Goal: Use online tool/utility: Use online tool/utility

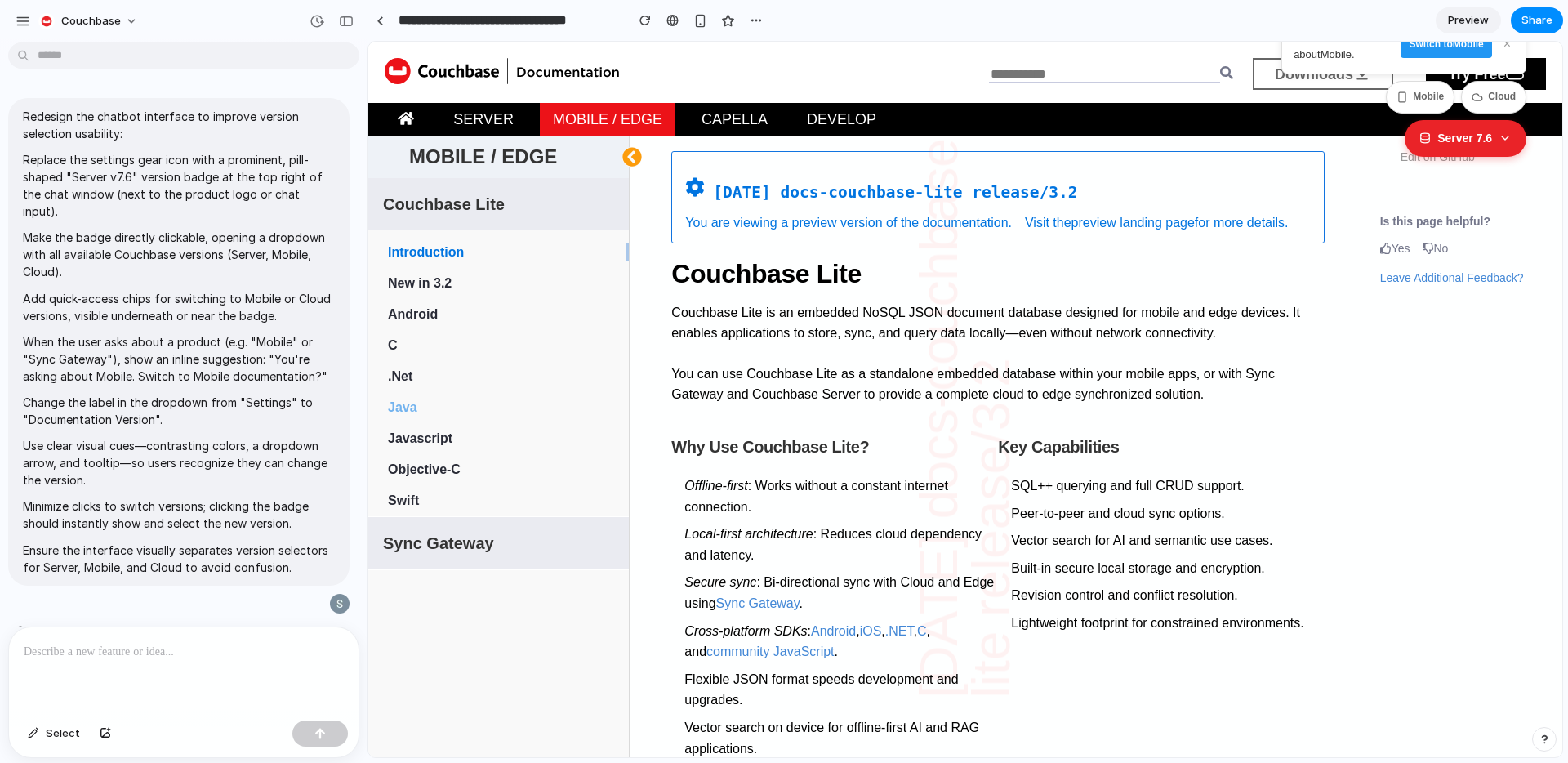
scroll to position [1035, 0]
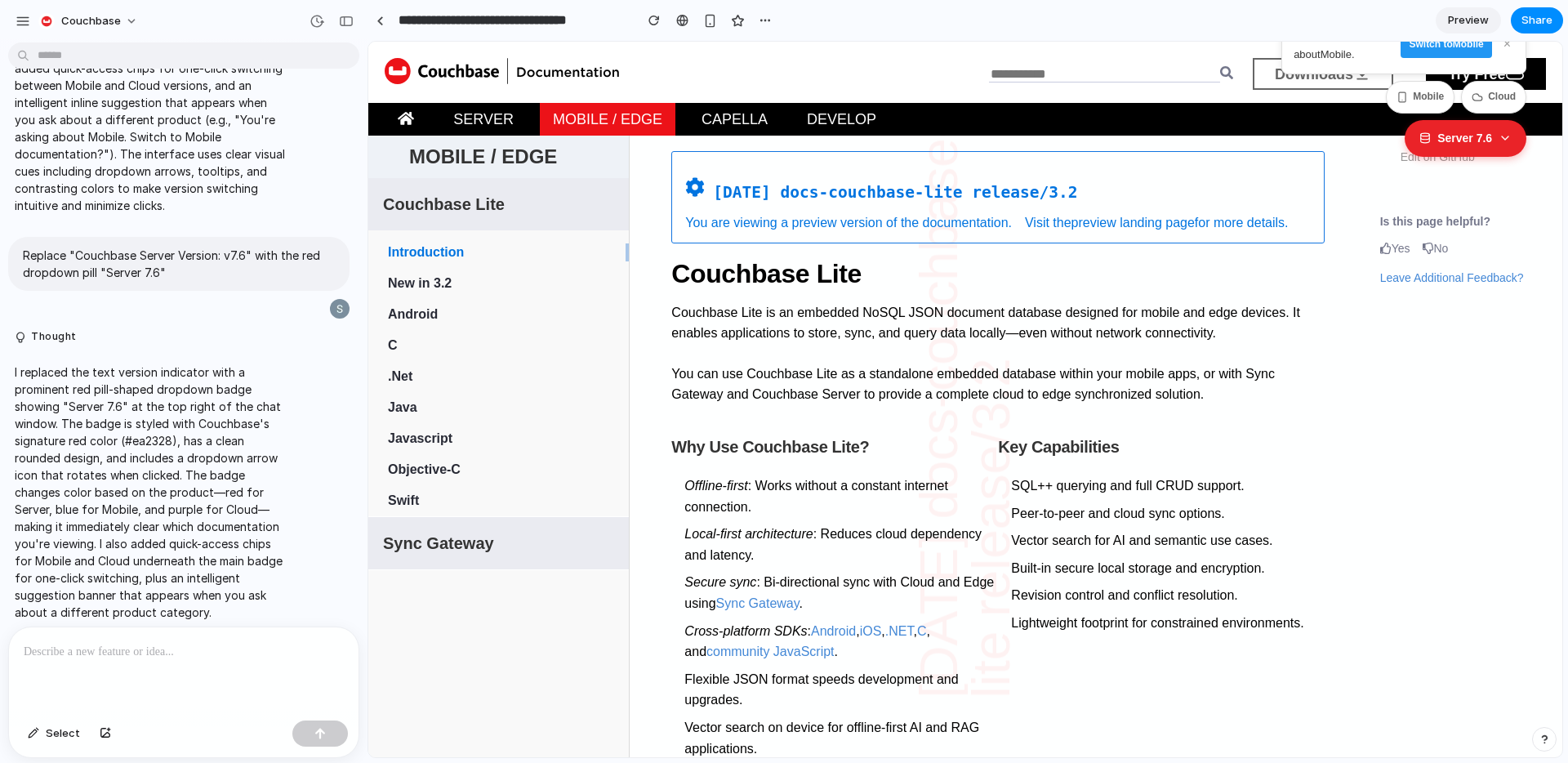
click at [129, 667] on div at bounding box center [183, 670] width 350 height 86
click at [171, 668] on div "**********" at bounding box center [183, 661] width 350 height 106
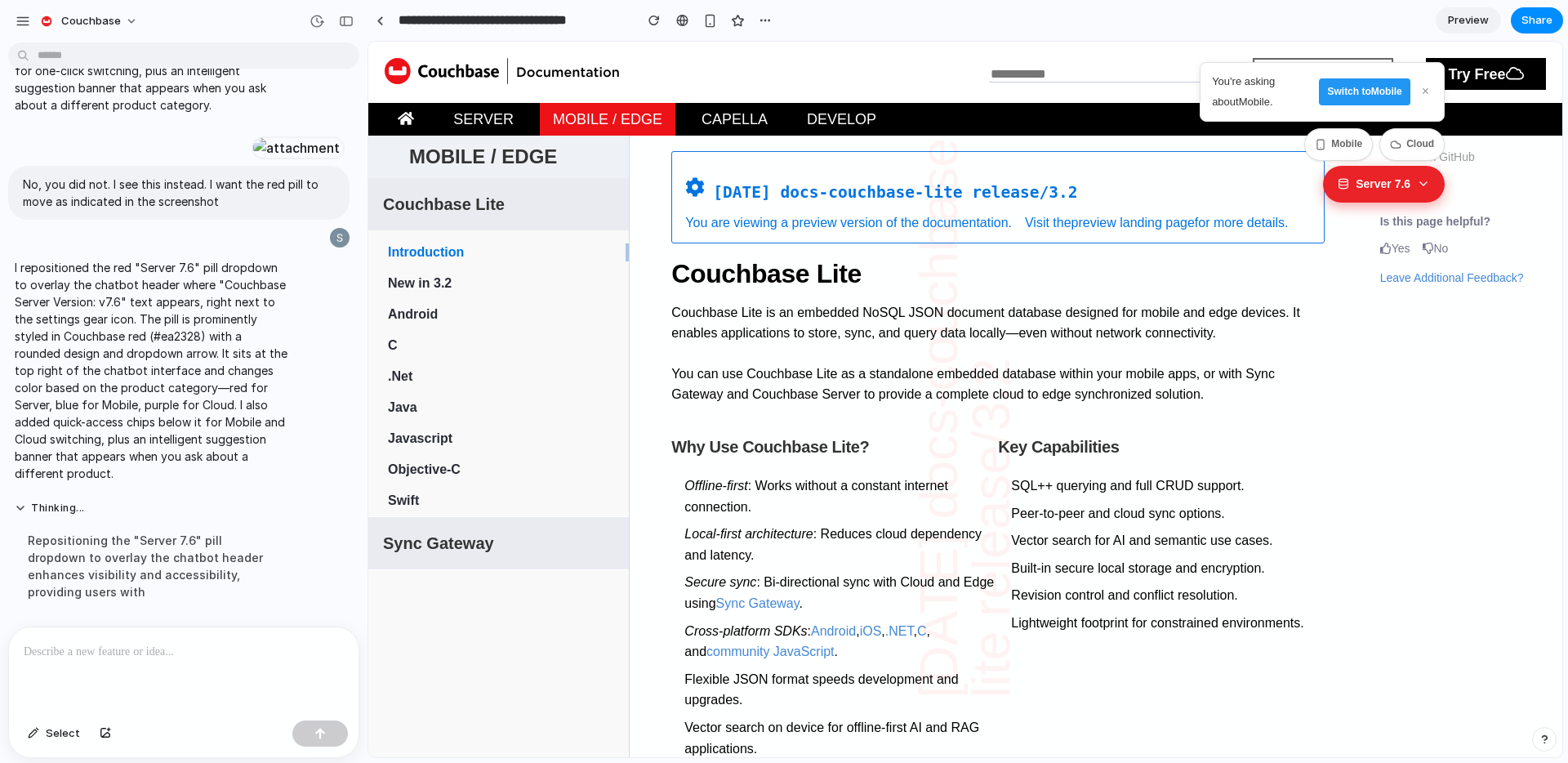
click at [1416, 182] on icon at bounding box center [1422, 183] width 13 height 13
